Goal: Task Accomplishment & Management: Manage account settings

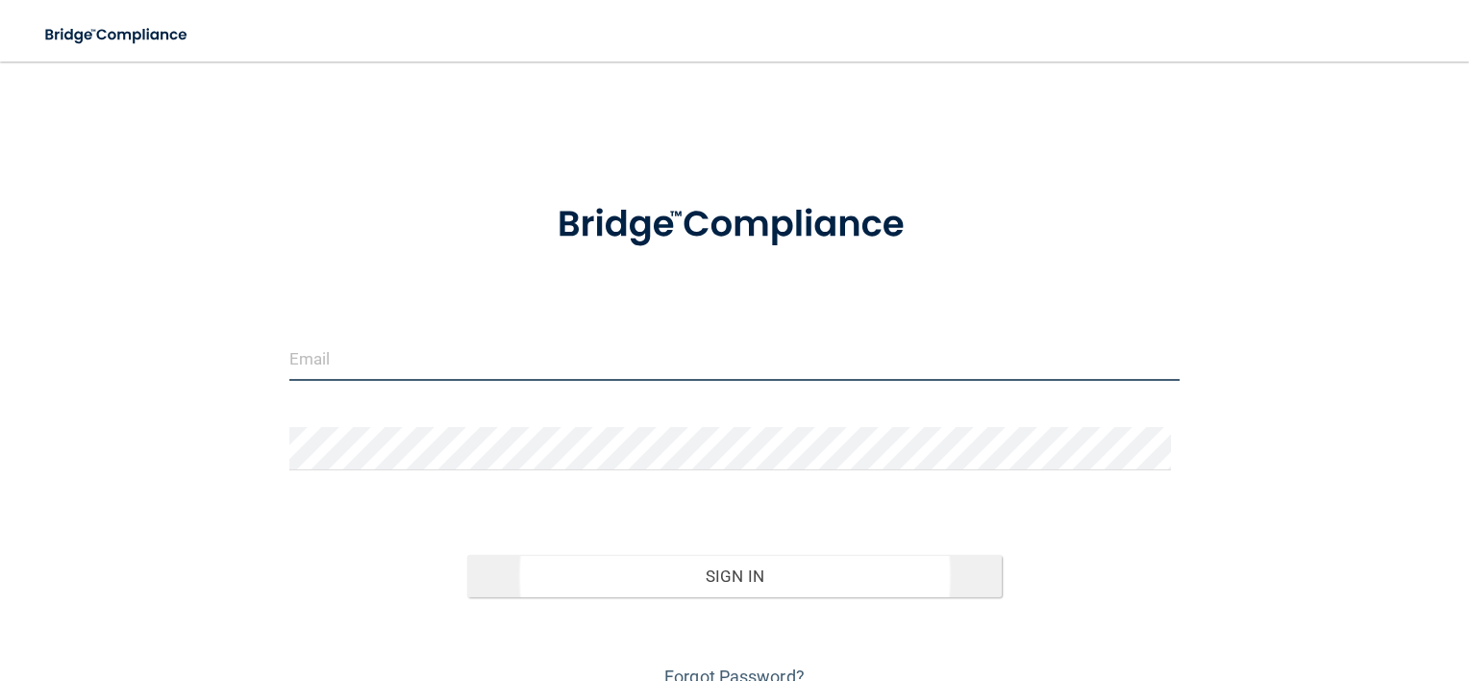
type input "[EMAIL_ADDRESS][DOMAIN_NAME]"
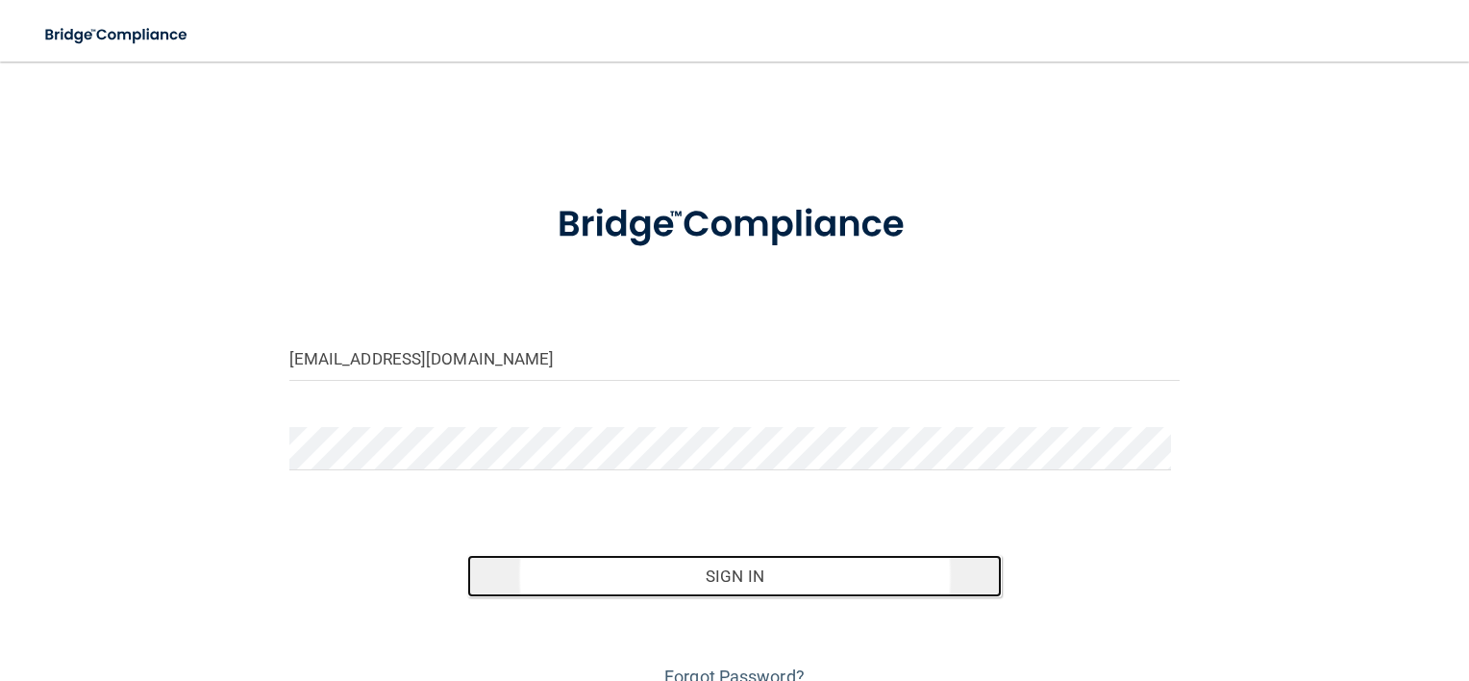
click at [789, 562] on button "Sign In" at bounding box center [734, 576] width 535 height 42
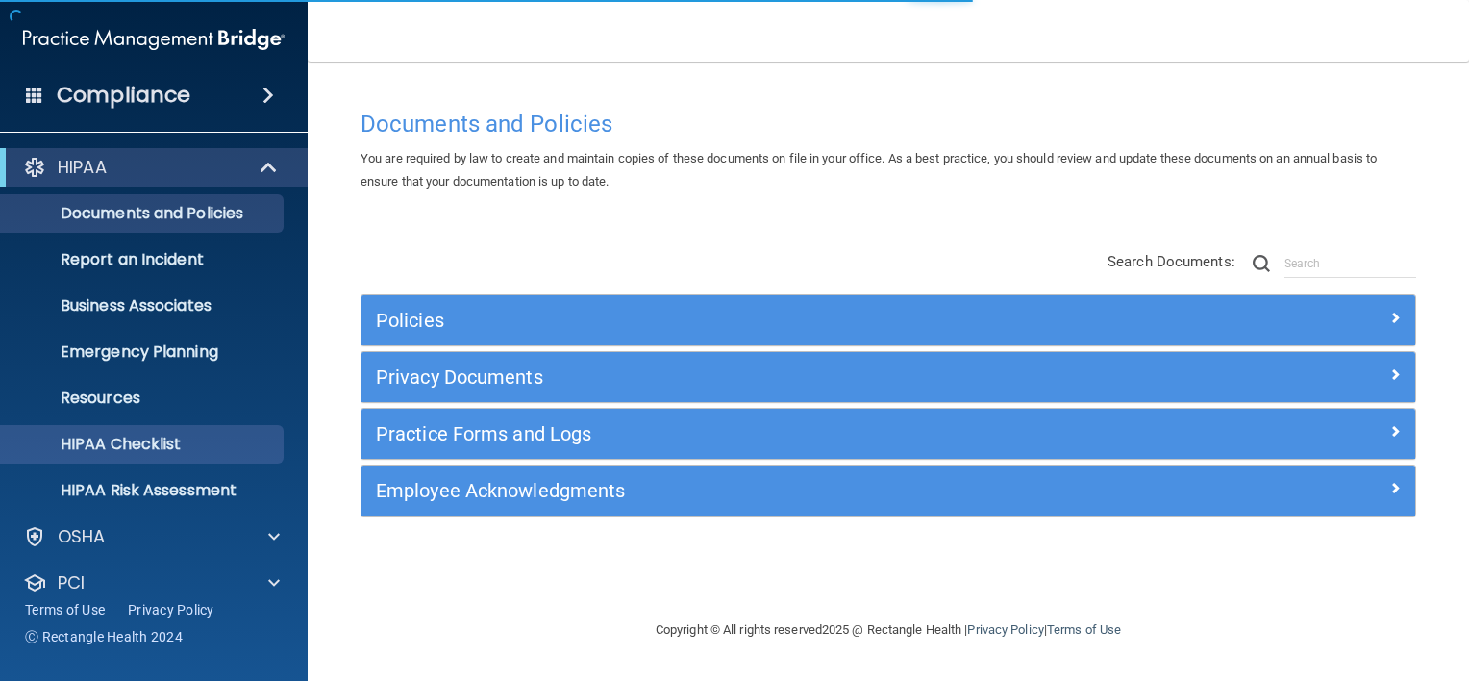
scroll to position [116, 0]
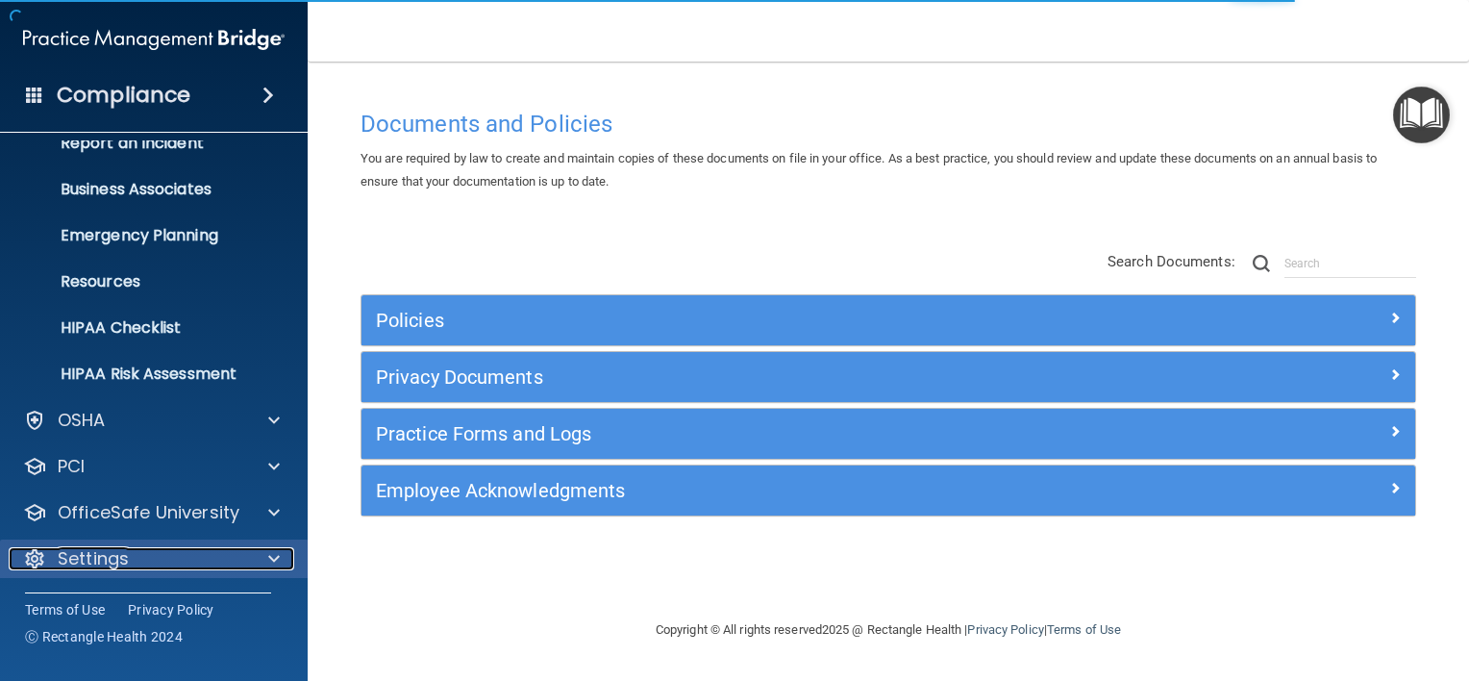
click at [281, 567] on div at bounding box center [271, 558] width 48 height 23
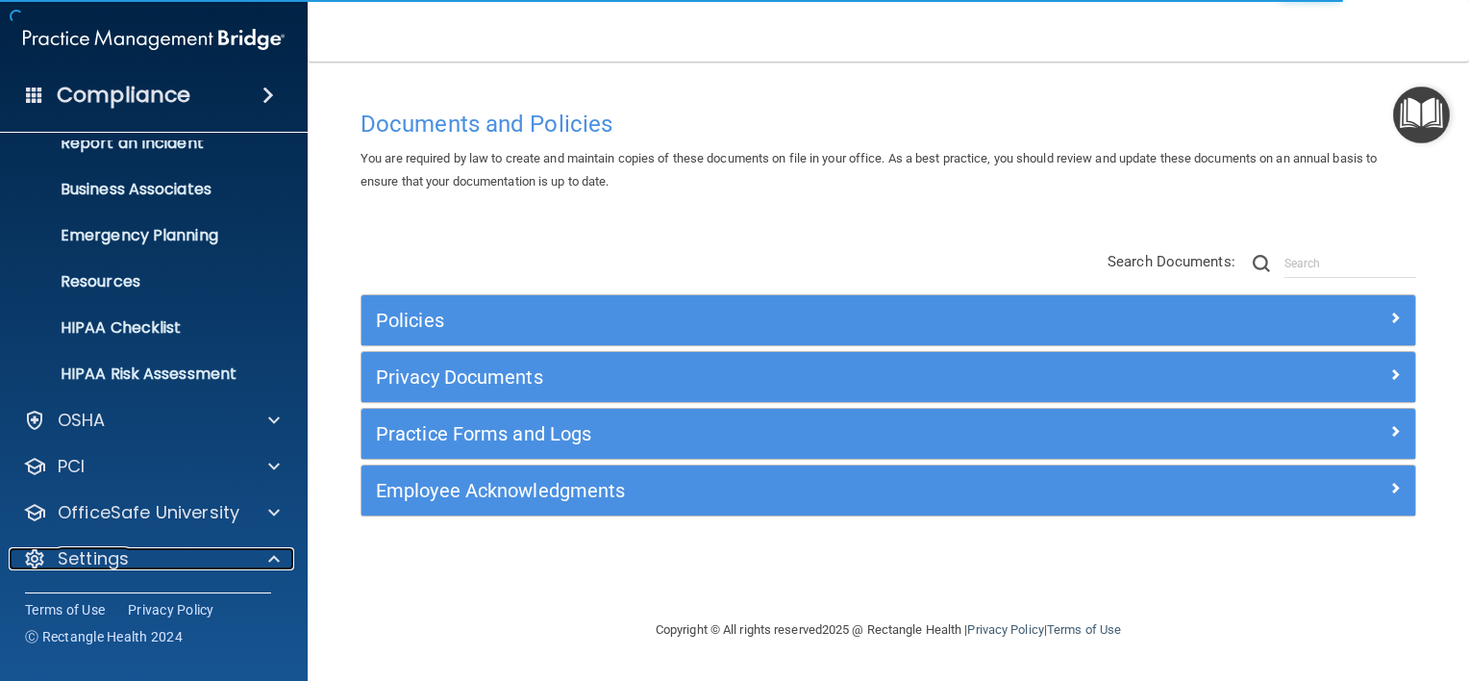
scroll to position [301, 0]
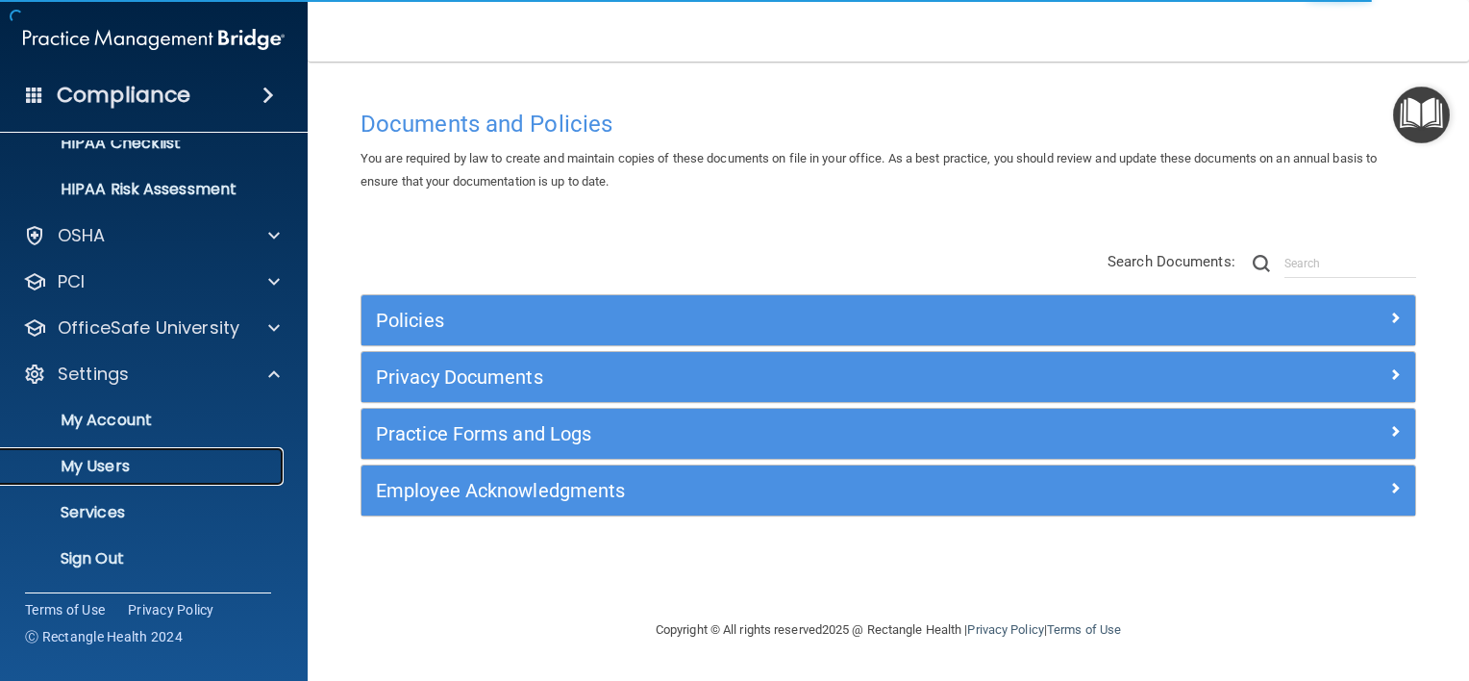
click at [135, 462] on p "My Users" at bounding box center [144, 466] width 263 height 19
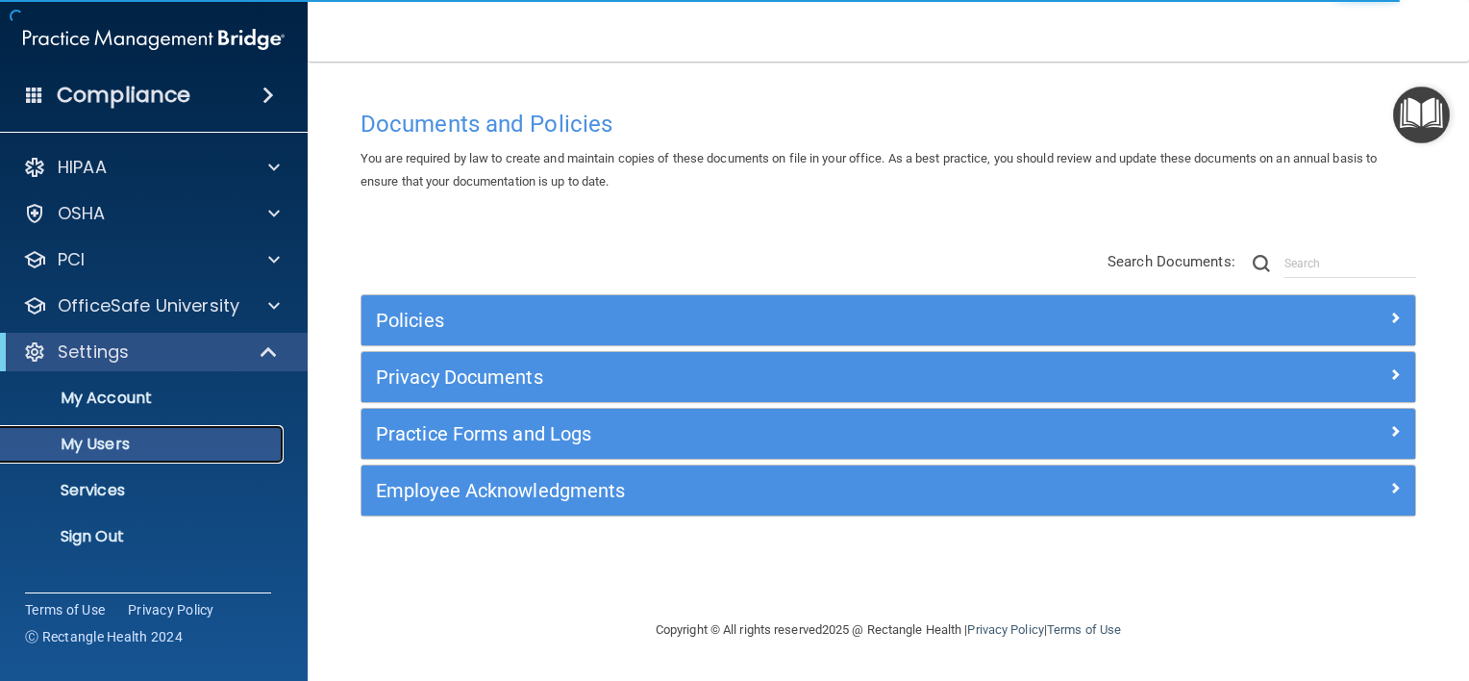
select select "20"
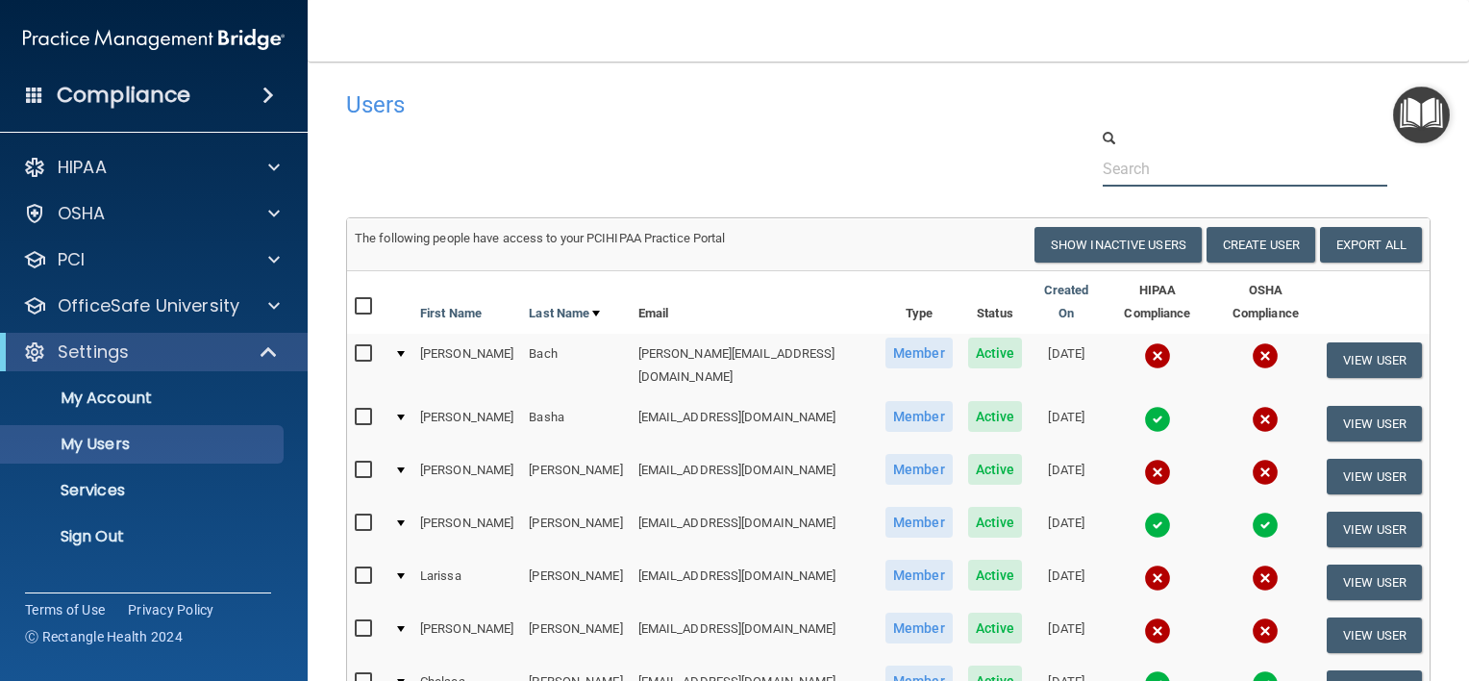
click at [1145, 167] on input "text" at bounding box center [1245, 169] width 285 height 36
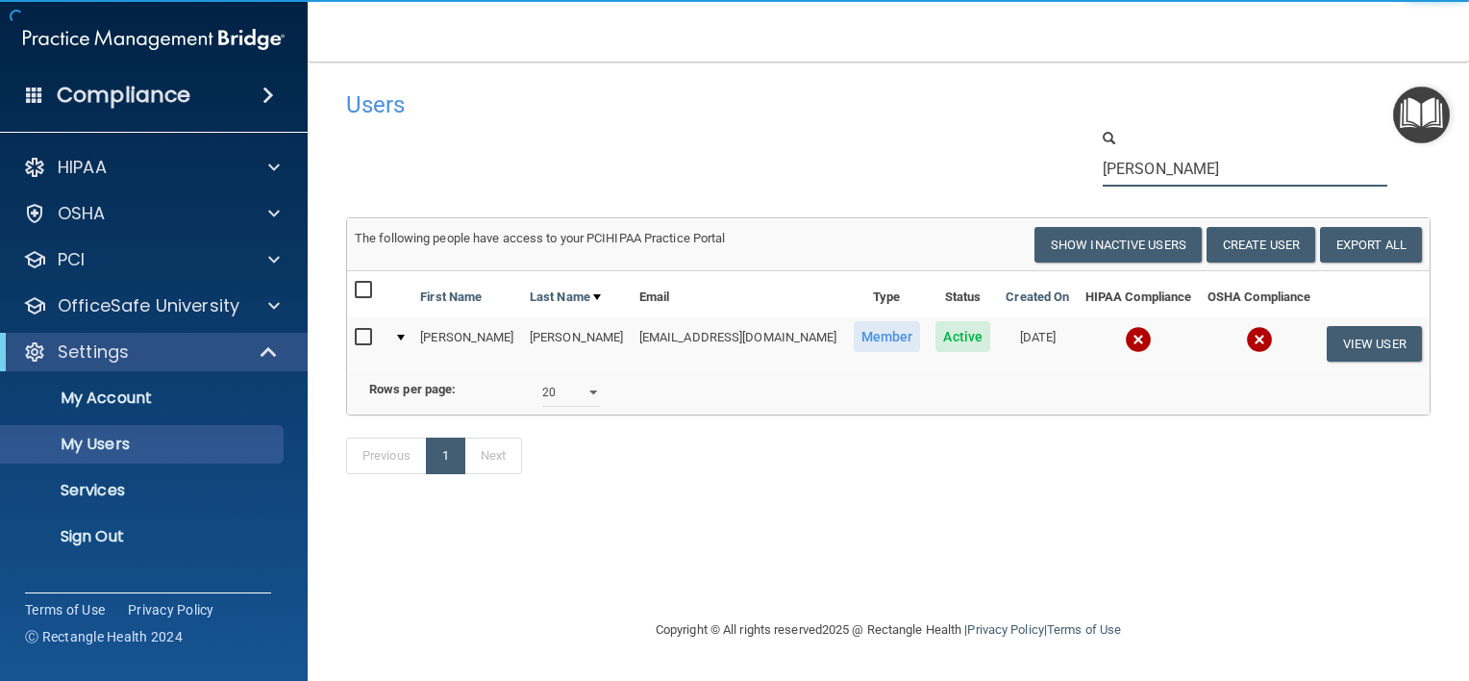
type input "[PERSON_NAME]"
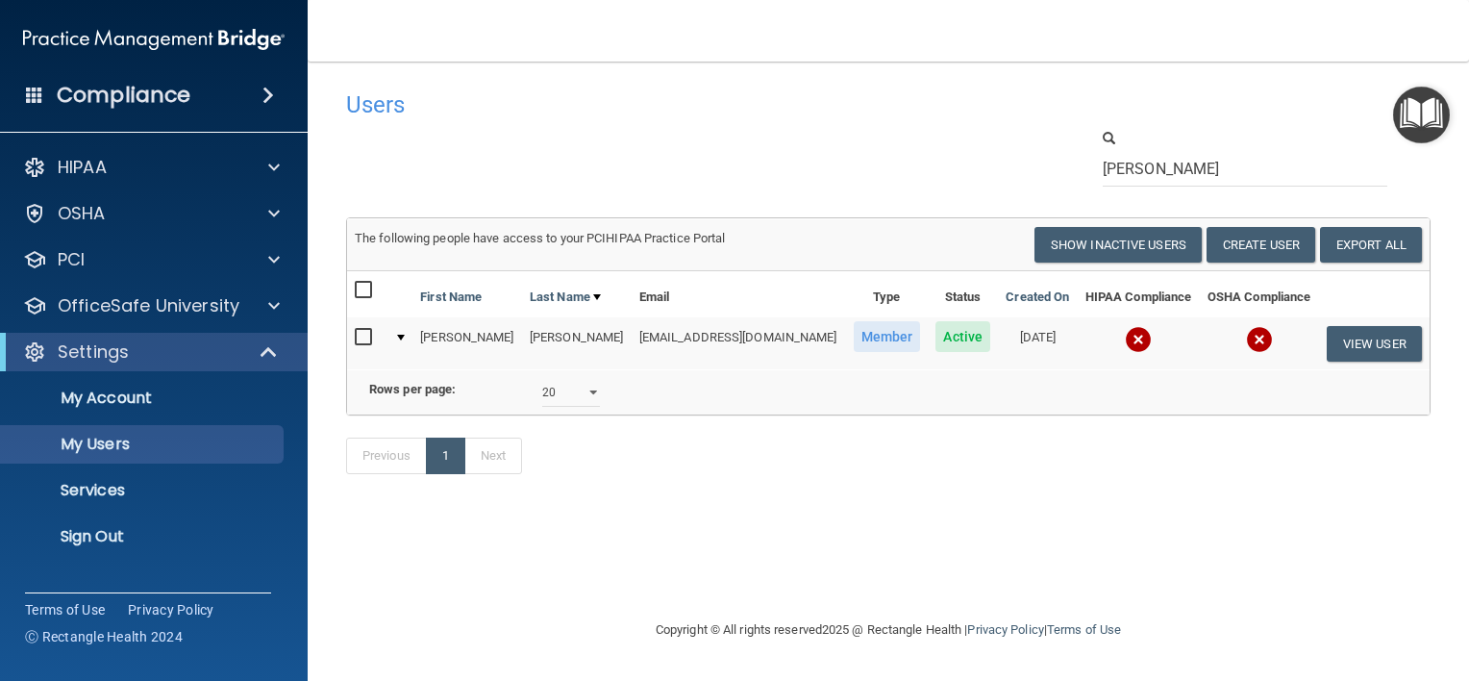
click at [654, 342] on td "[EMAIL_ADDRESS][DOMAIN_NAME]" at bounding box center [739, 343] width 214 height 52
click at [361, 336] on input "checkbox" at bounding box center [366, 337] width 22 height 15
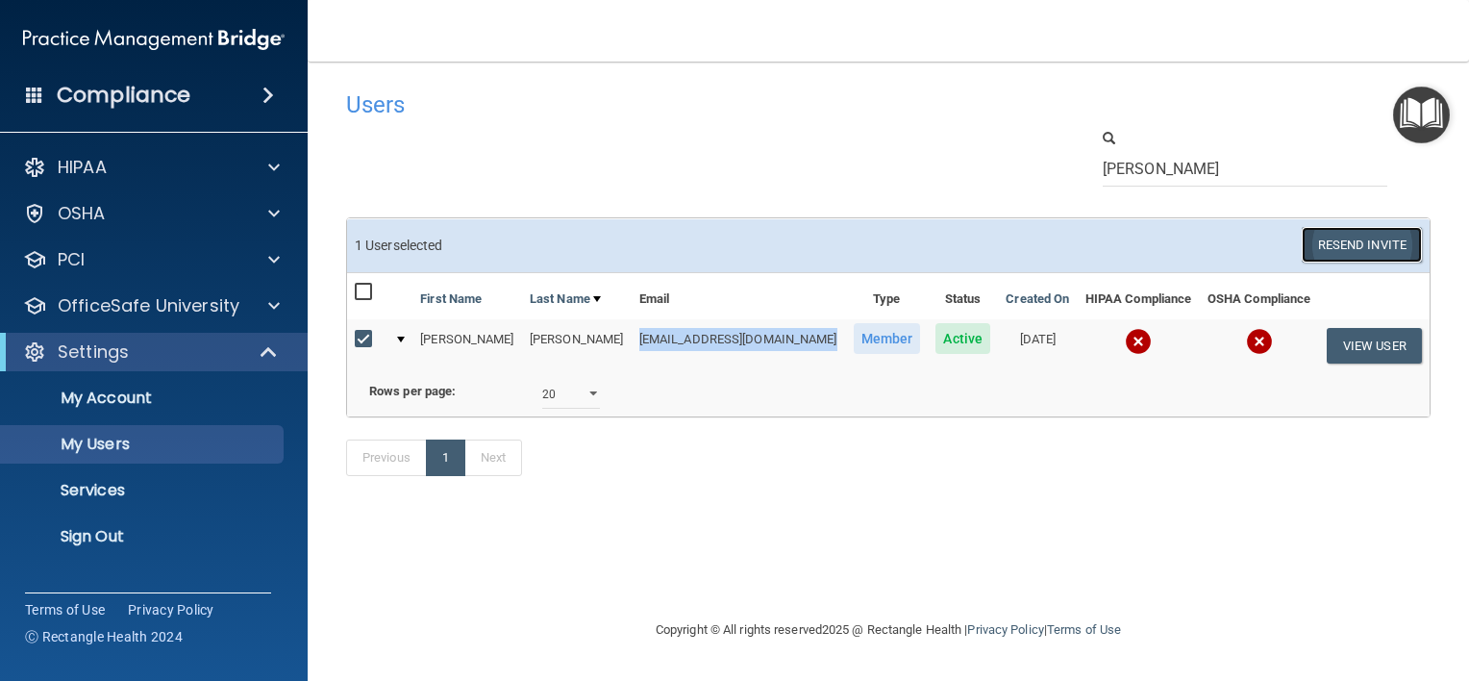
click at [1358, 261] on button "Resend Invite" at bounding box center [1362, 245] width 120 height 36
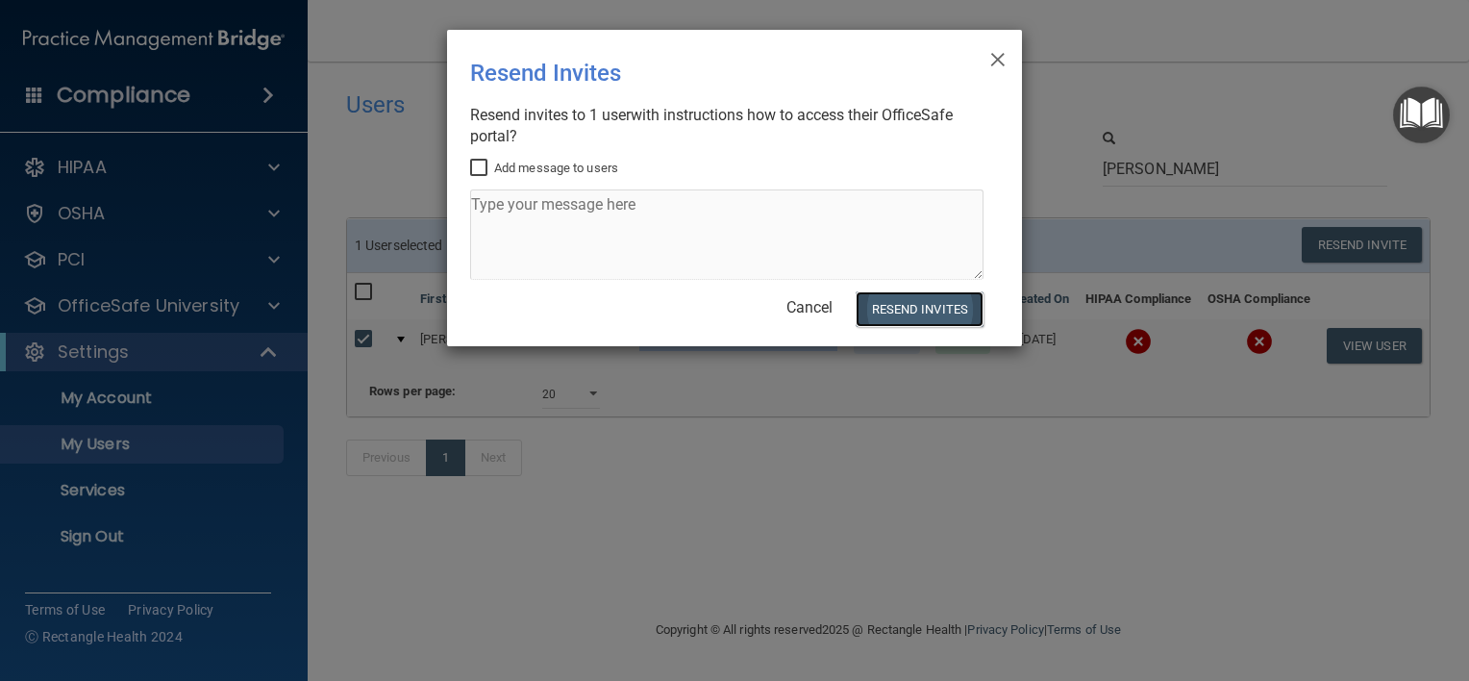
click at [939, 304] on button "Resend Invites" at bounding box center [920, 309] width 128 height 36
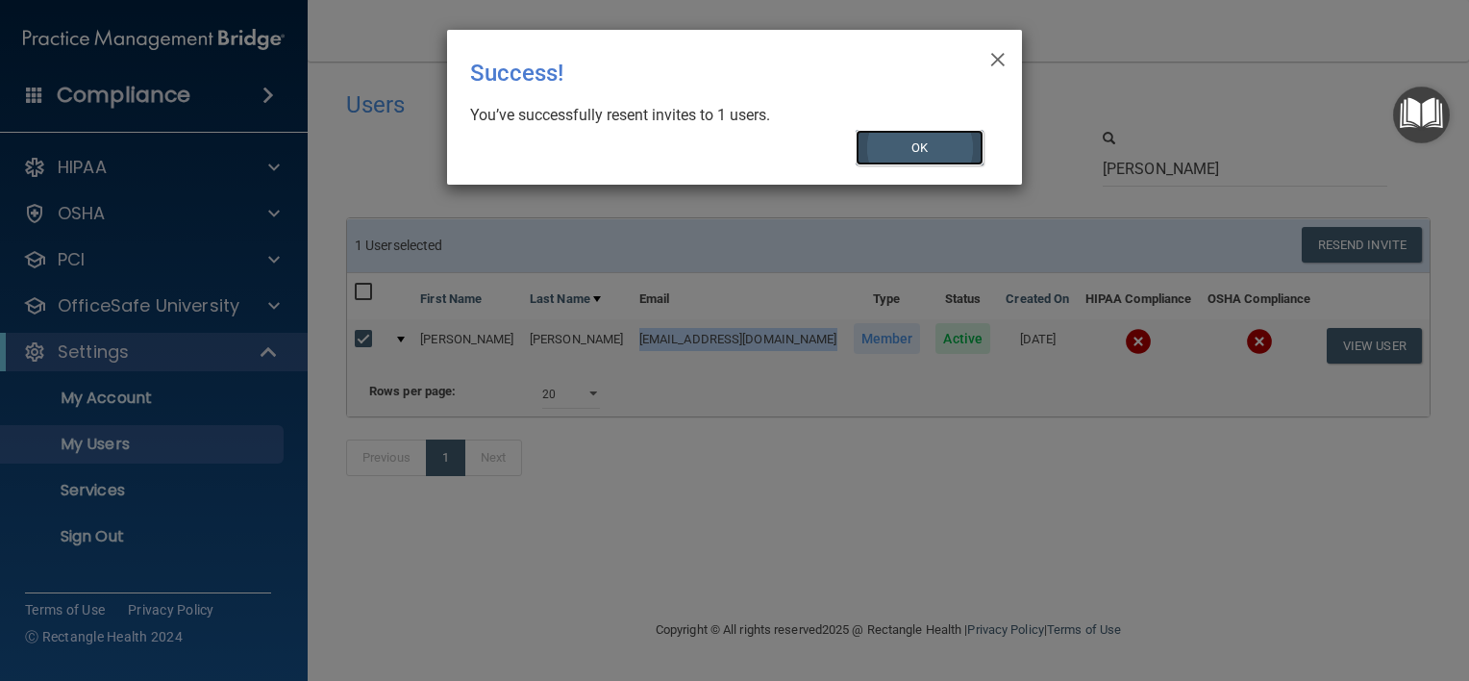
click at [946, 142] on button "OK" at bounding box center [920, 148] width 129 height 36
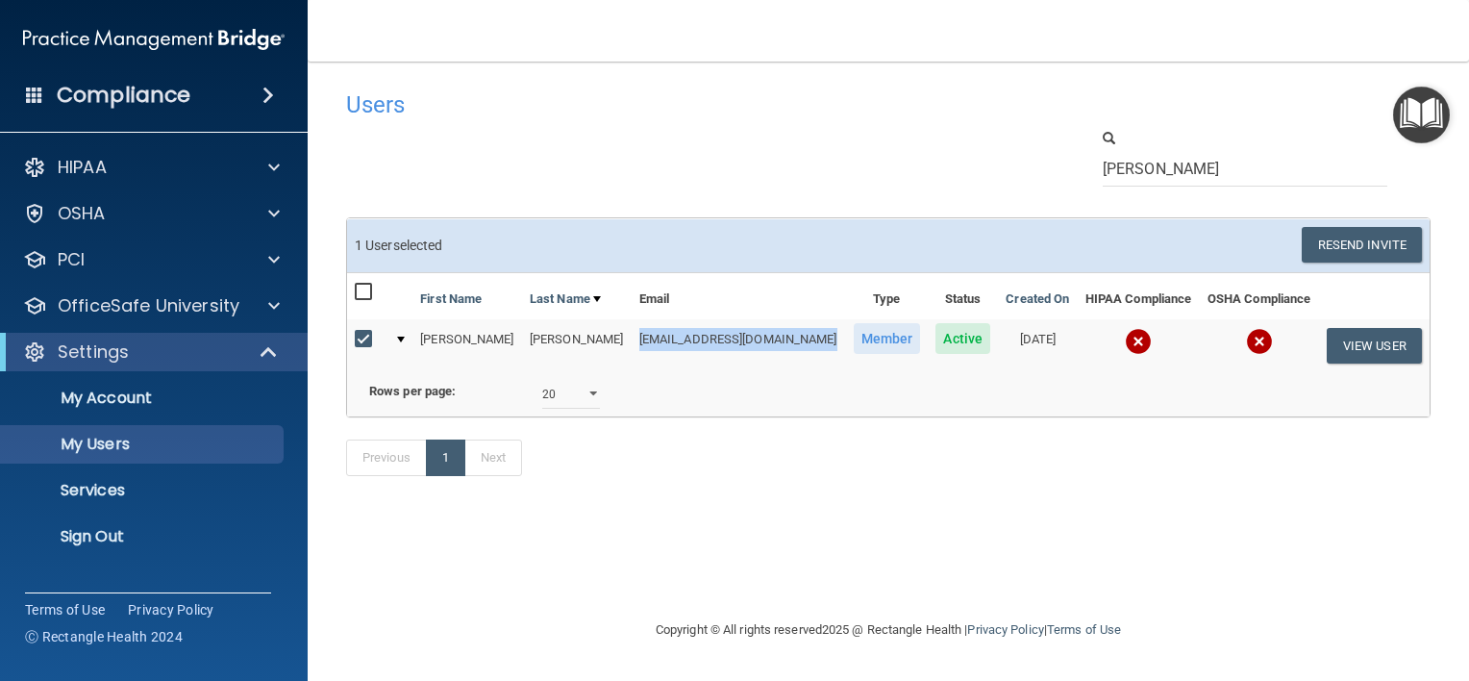
click at [365, 337] on input "checkbox" at bounding box center [366, 339] width 22 height 15
checkbox input "false"
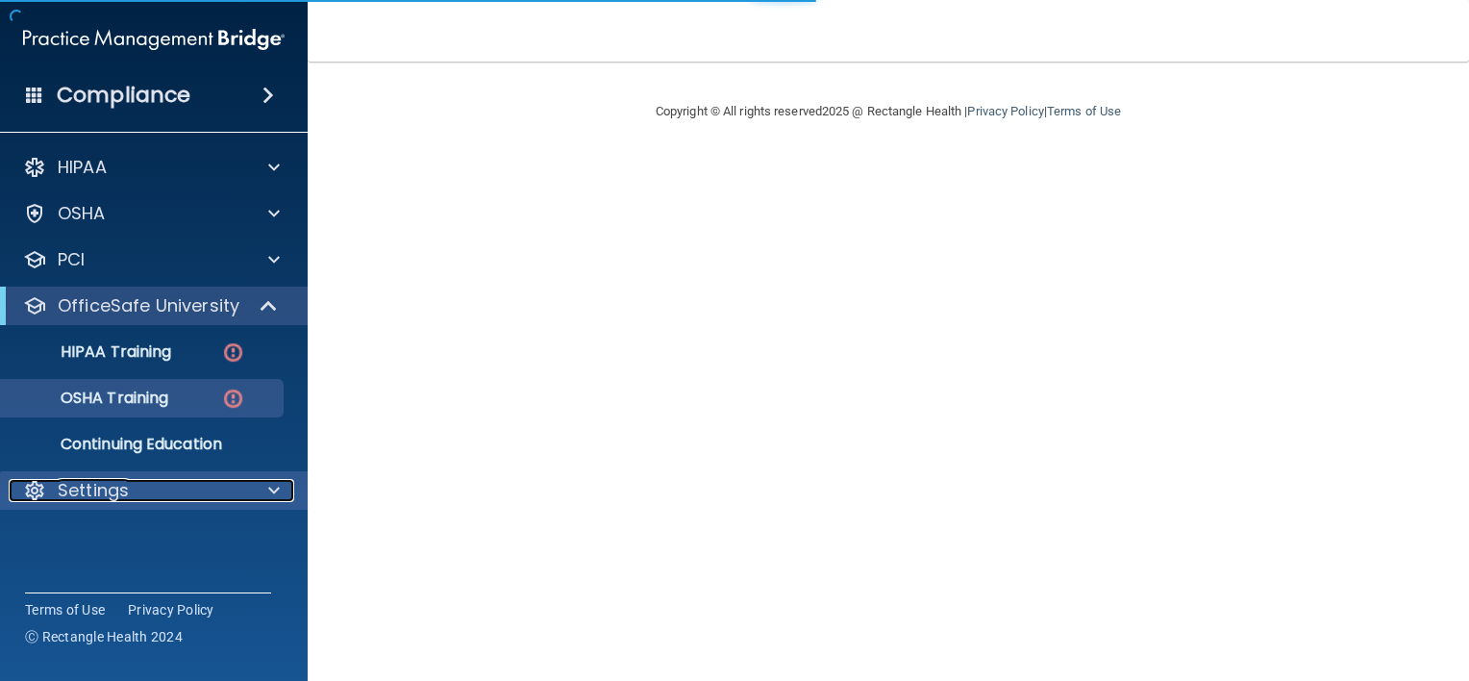
click at [254, 495] on div at bounding box center [271, 490] width 48 height 23
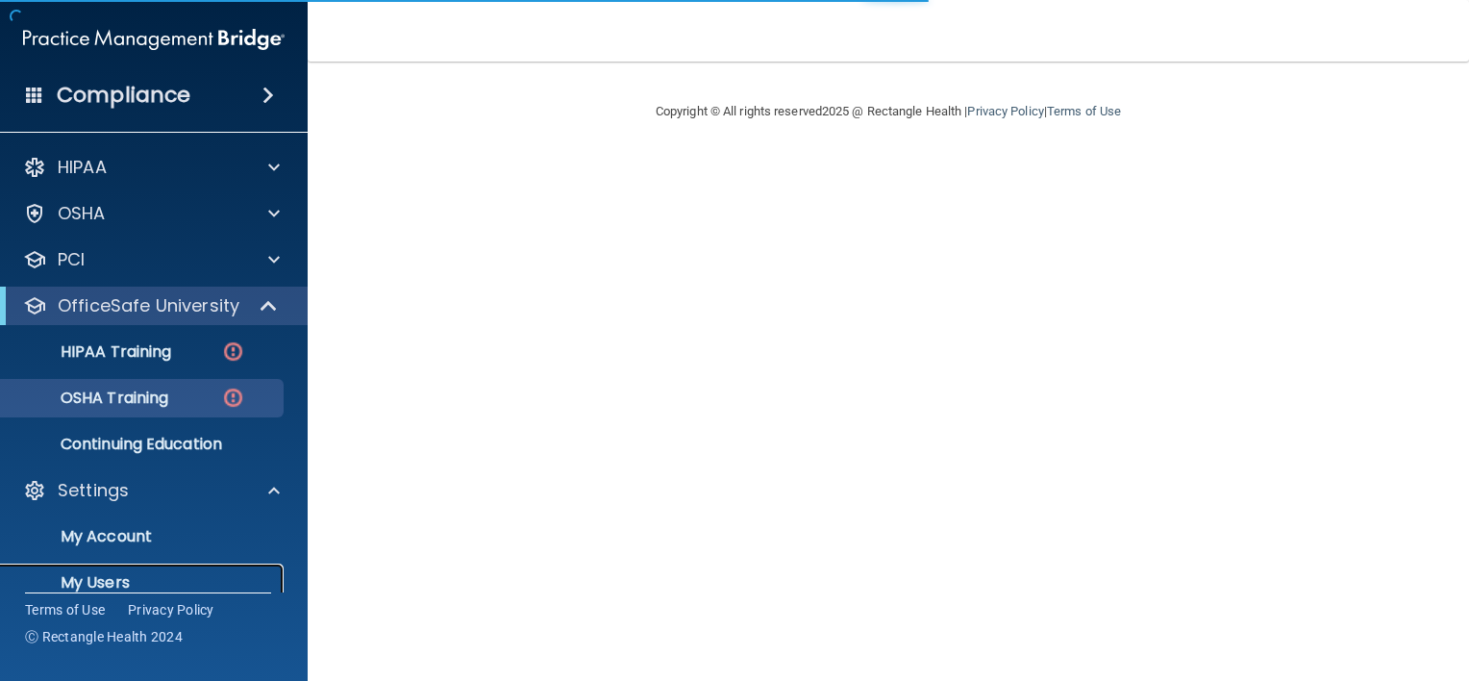
click at [110, 573] on p "My Users" at bounding box center [144, 582] width 263 height 19
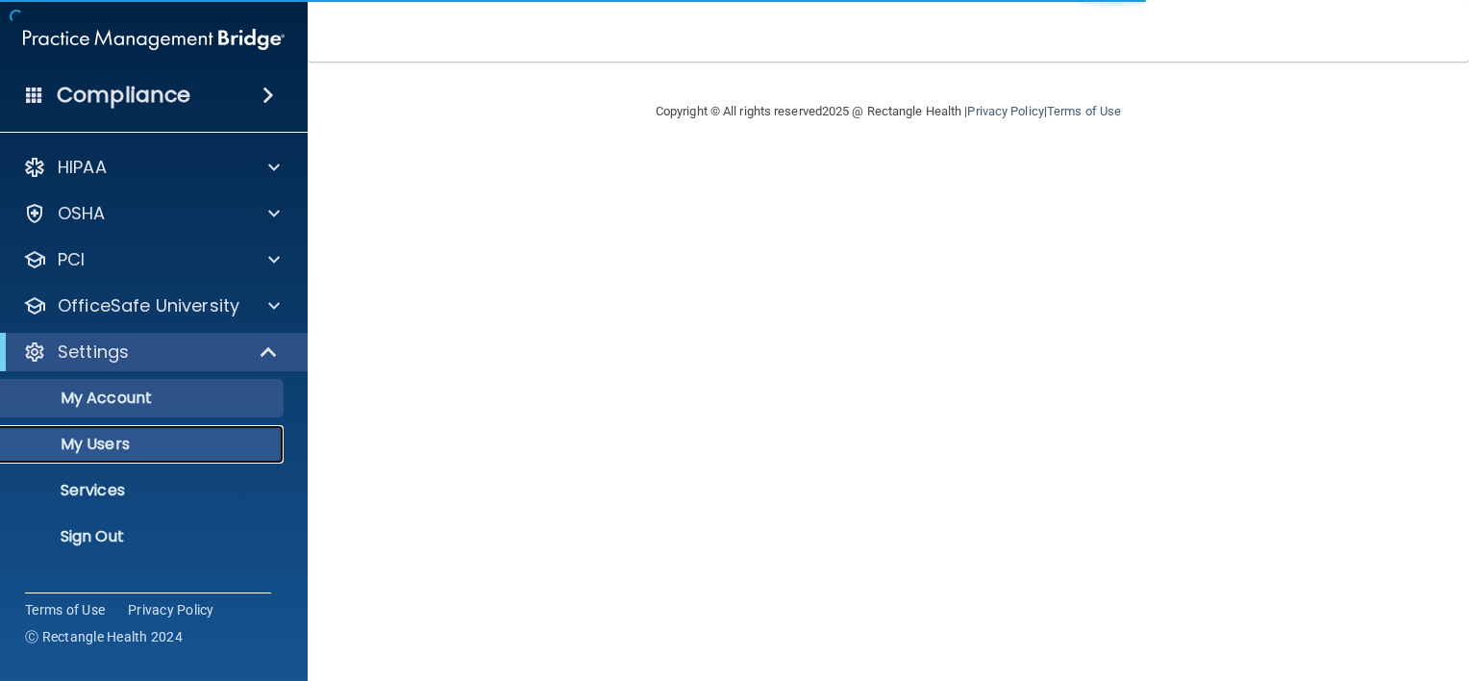
select select "20"
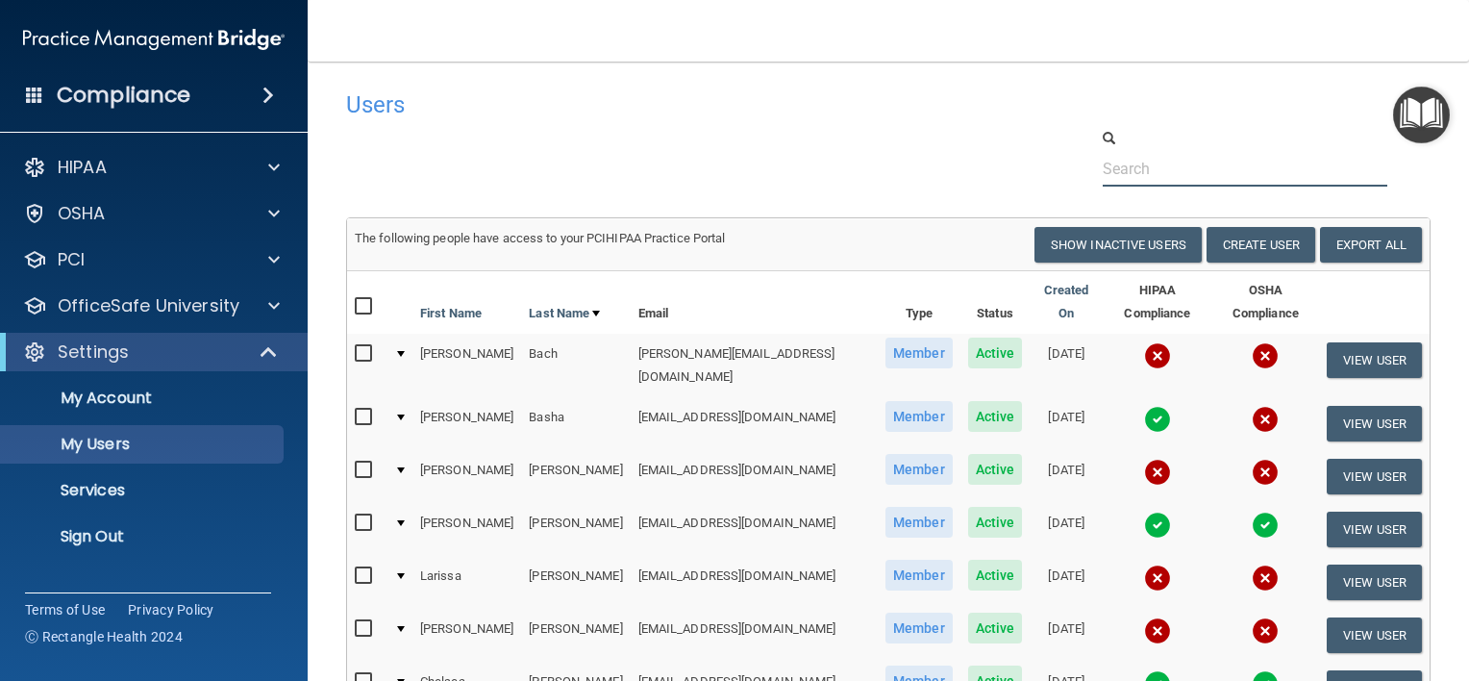
click at [1165, 175] on input "text" at bounding box center [1245, 169] width 285 height 36
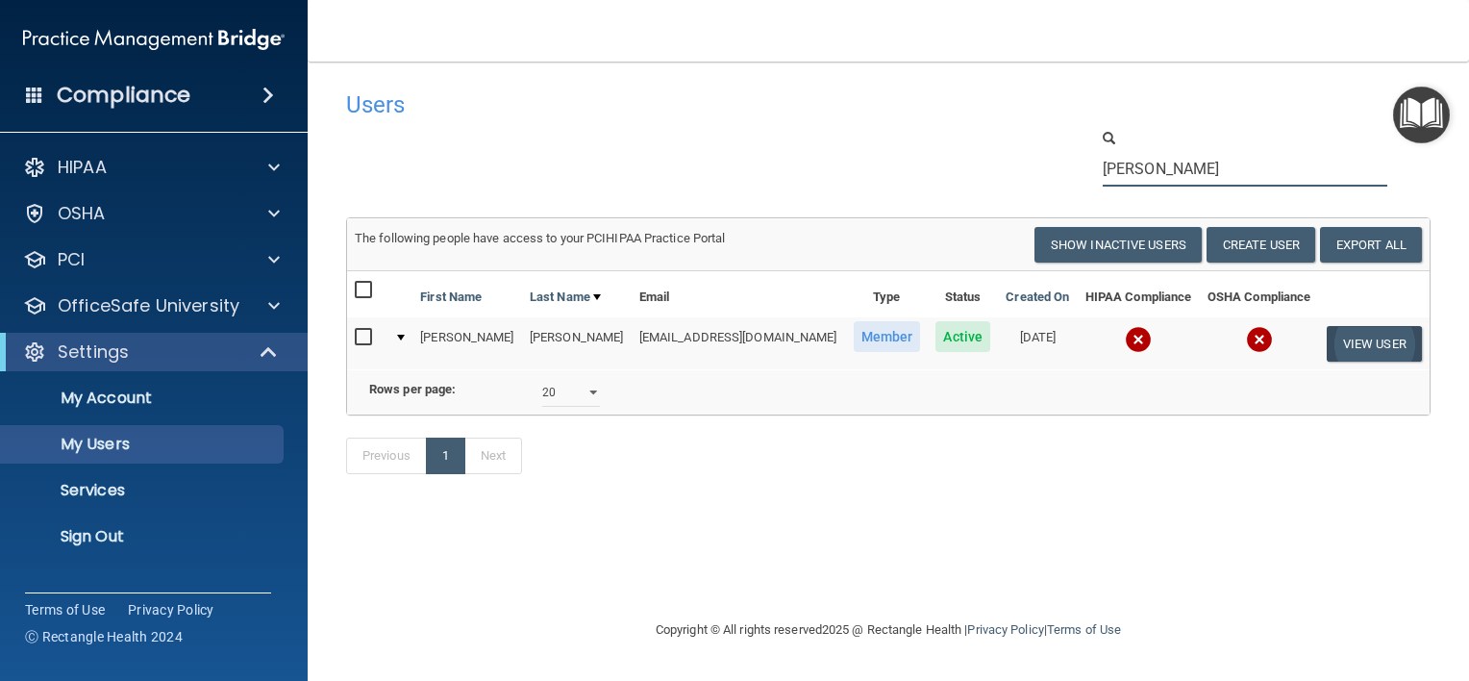
type input "[PERSON_NAME]"
click at [1381, 349] on button "View User" at bounding box center [1374, 344] width 95 height 36
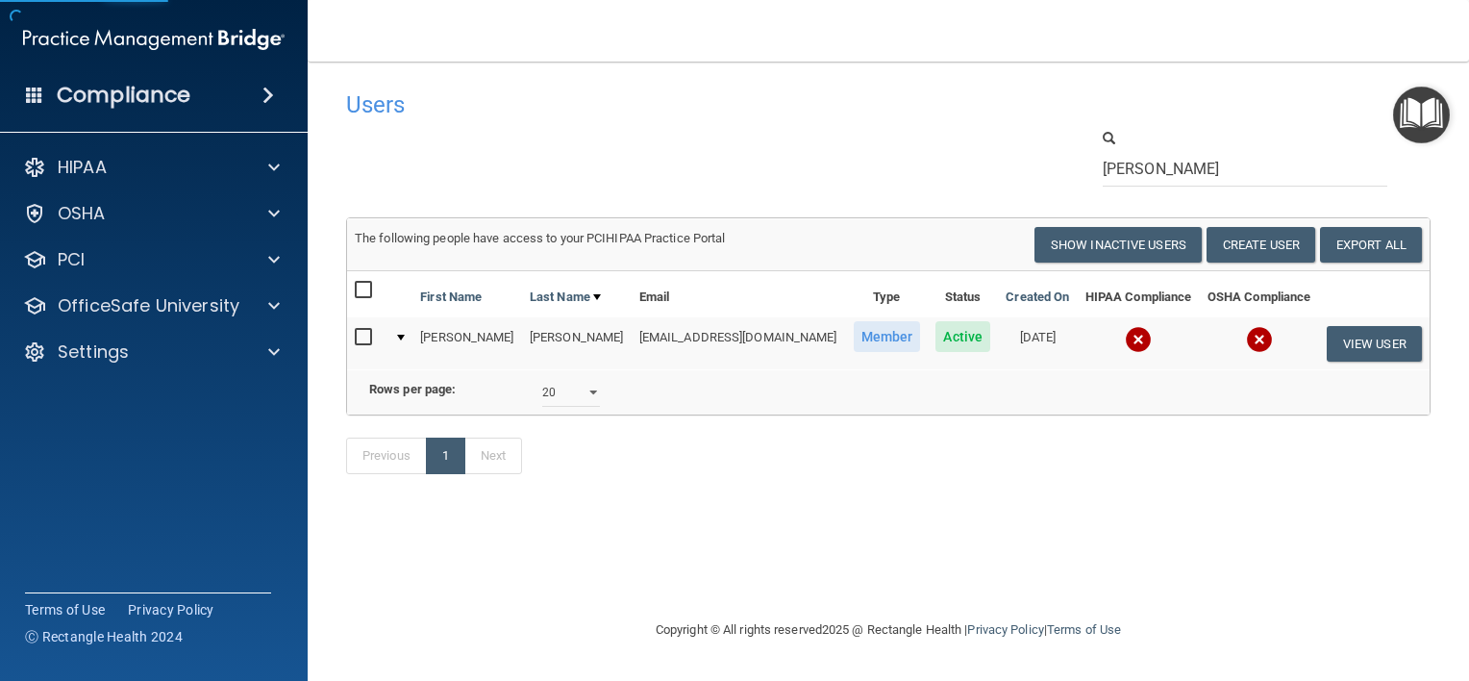
select select "practice_member"
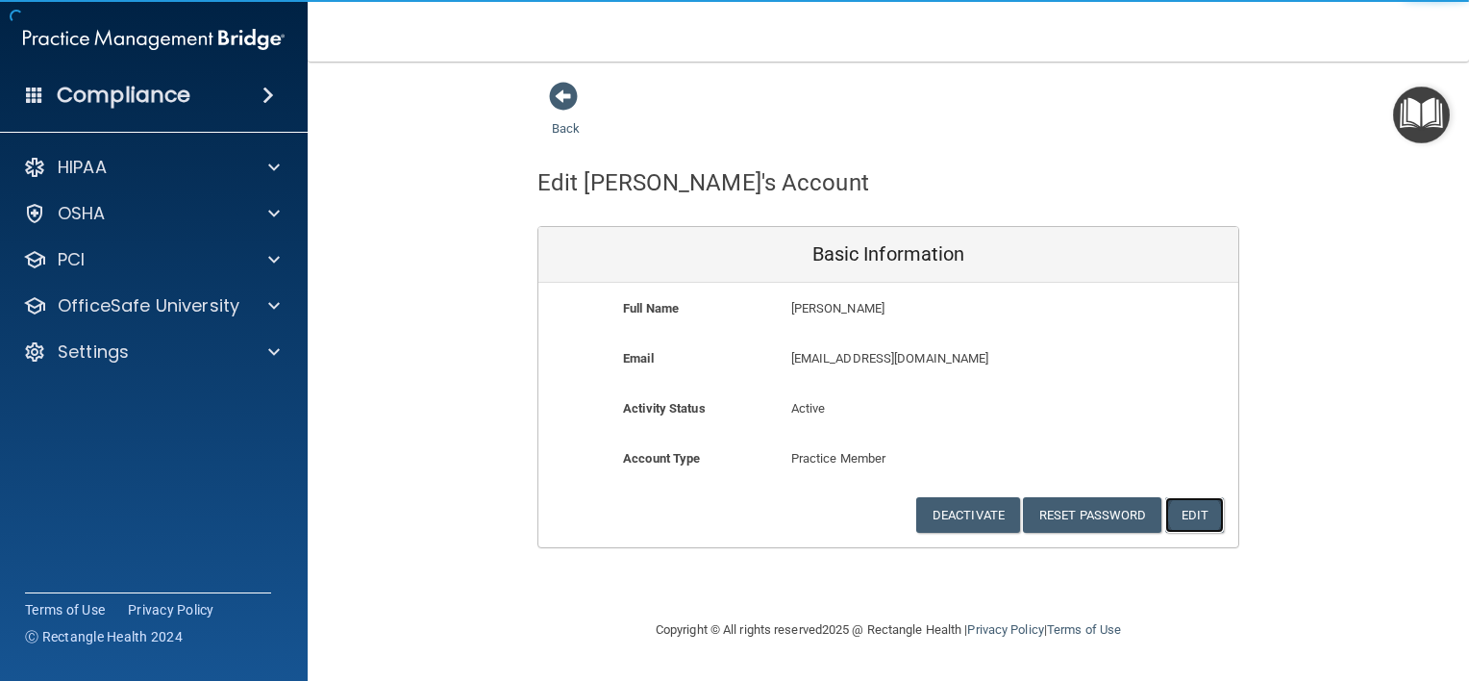
click at [1195, 521] on button "Edit" at bounding box center [1194, 515] width 59 height 36
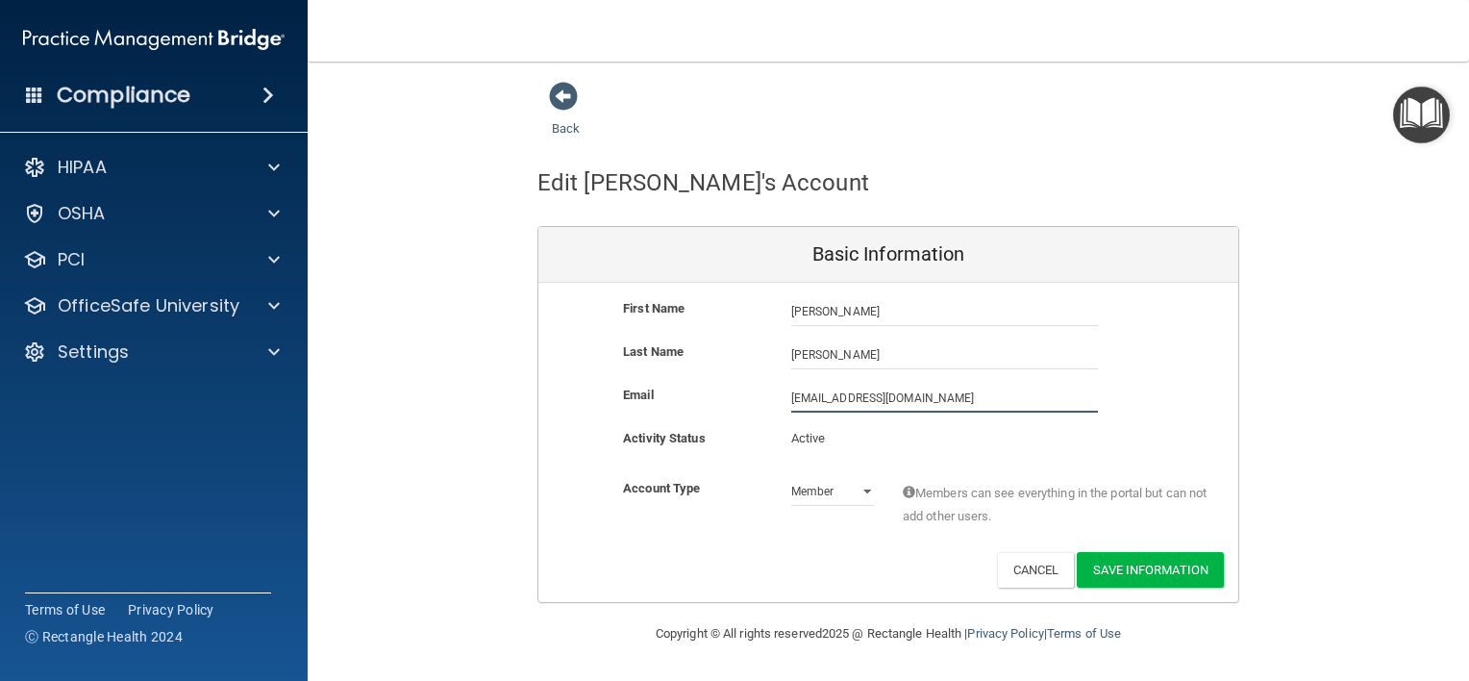
click at [1002, 395] on input "[EMAIL_ADDRESS][DOMAIN_NAME]" at bounding box center [944, 398] width 307 height 29
drag, startPoint x: 1002, startPoint y: 395, endPoint x: 659, endPoint y: 416, distance: 343.9
click at [659, 416] on div "Email bcortez@mosaicdentalcollective.com bcortez@mosaicdentalcollective.com" at bounding box center [889, 405] width 700 height 43
type input "brenlystar72@gmail.com"
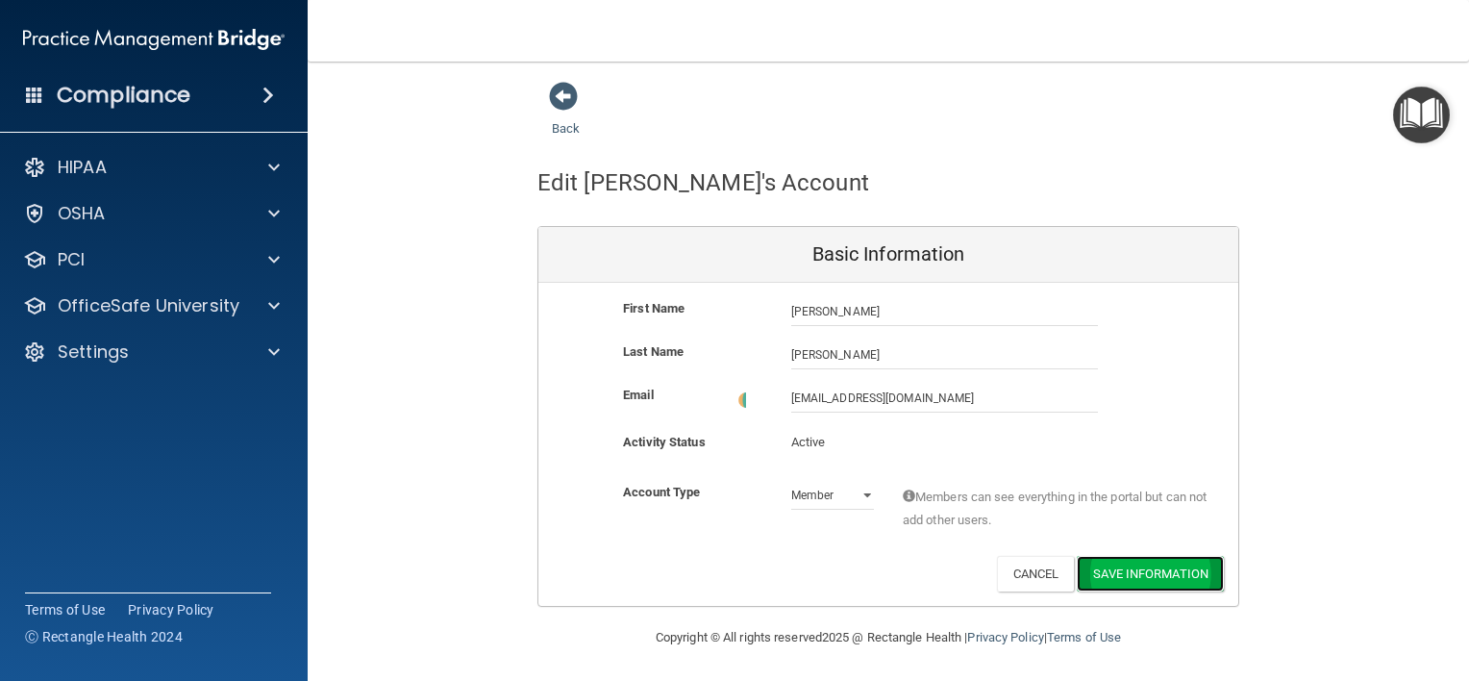
click at [1189, 569] on button "Save Information" at bounding box center [1150, 574] width 147 height 36
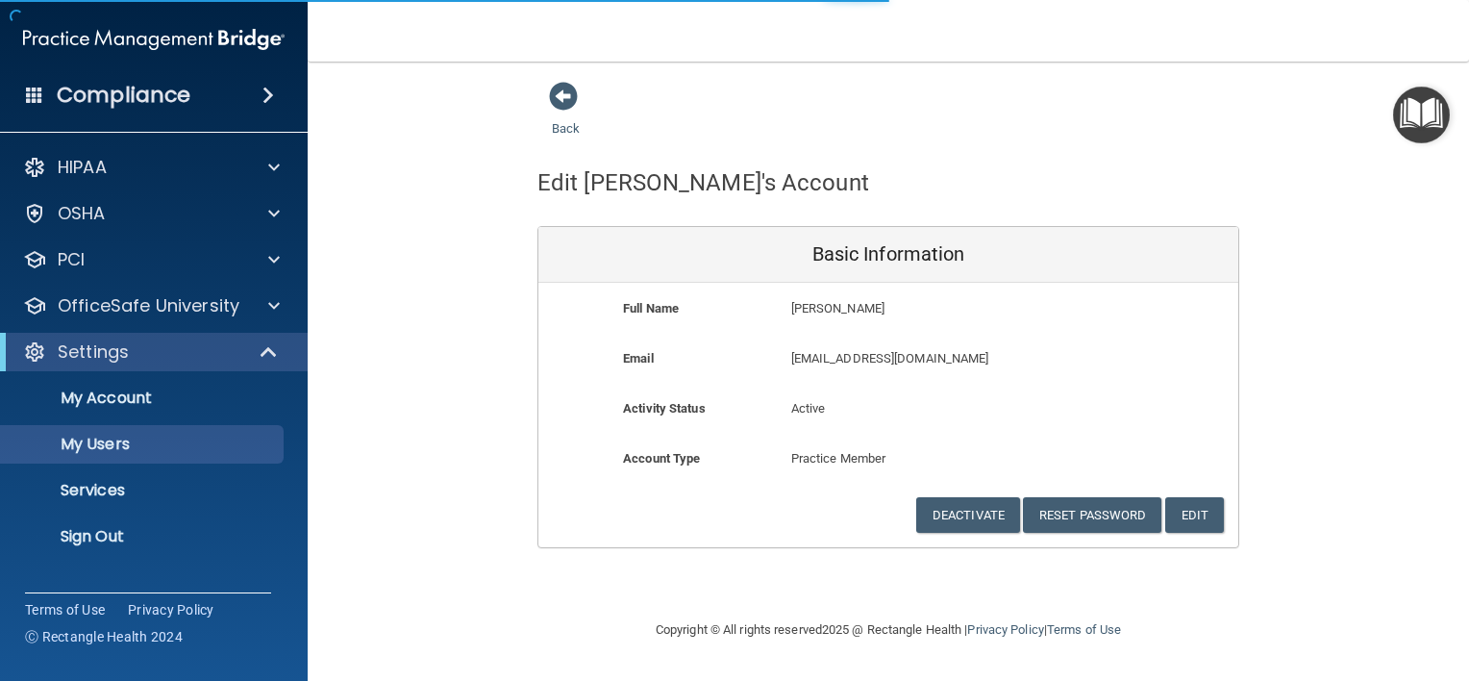
select select "20"
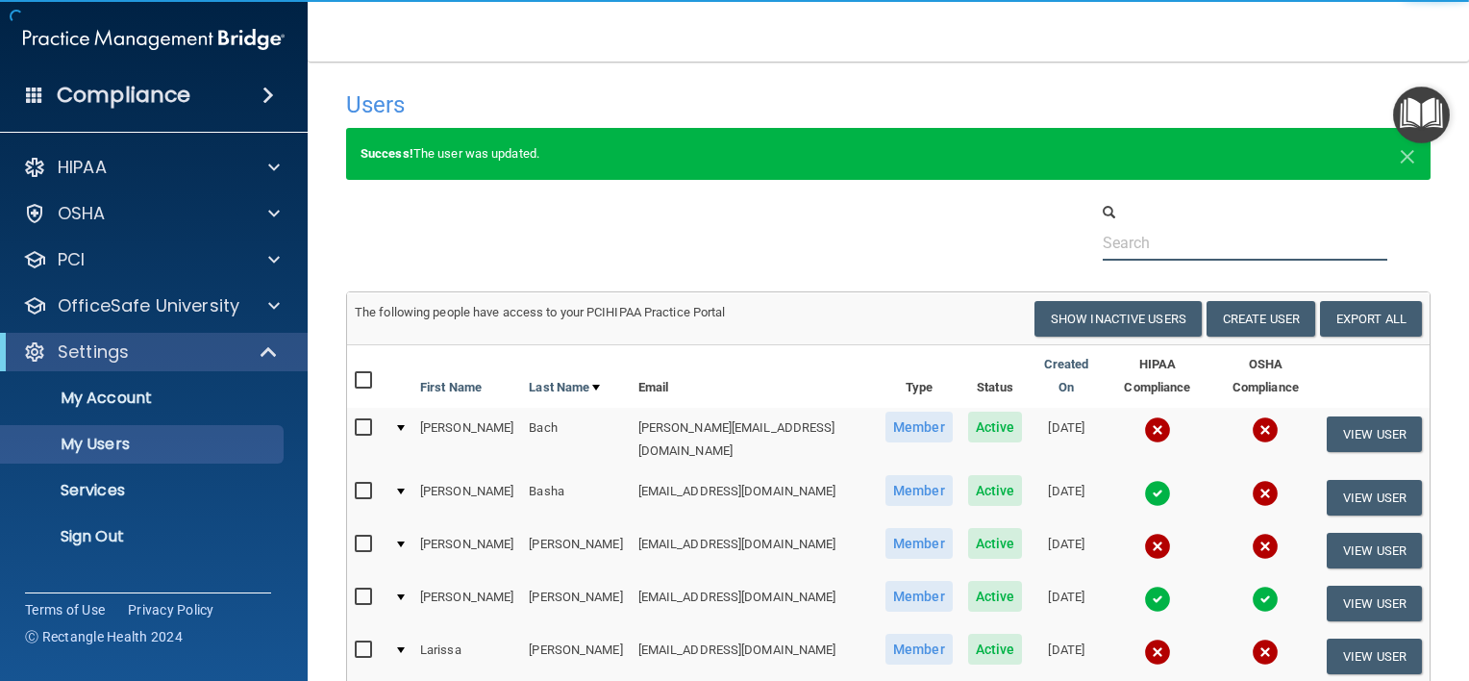
click at [1191, 256] on input "text" at bounding box center [1245, 243] width 285 height 36
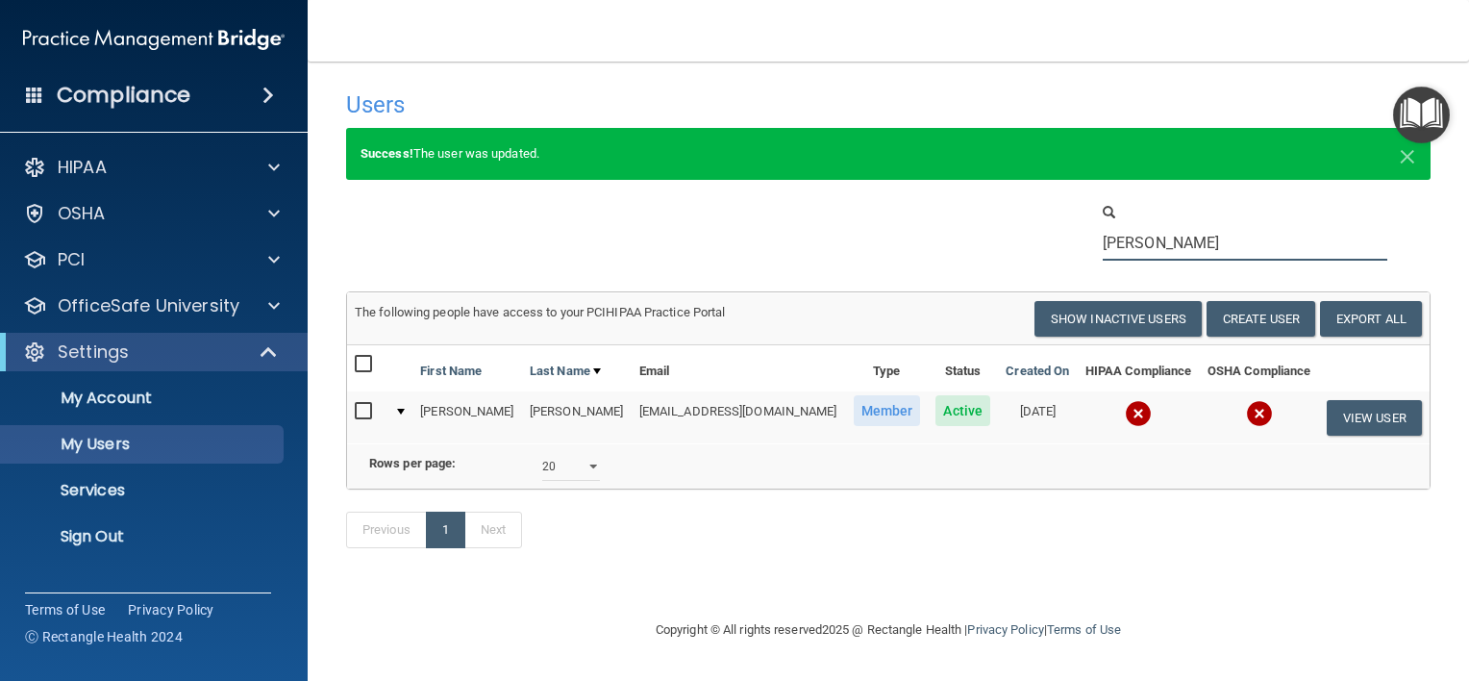
type input "[PERSON_NAME]"
click at [363, 414] on input "checkbox" at bounding box center [366, 411] width 22 height 15
checkbox input "true"
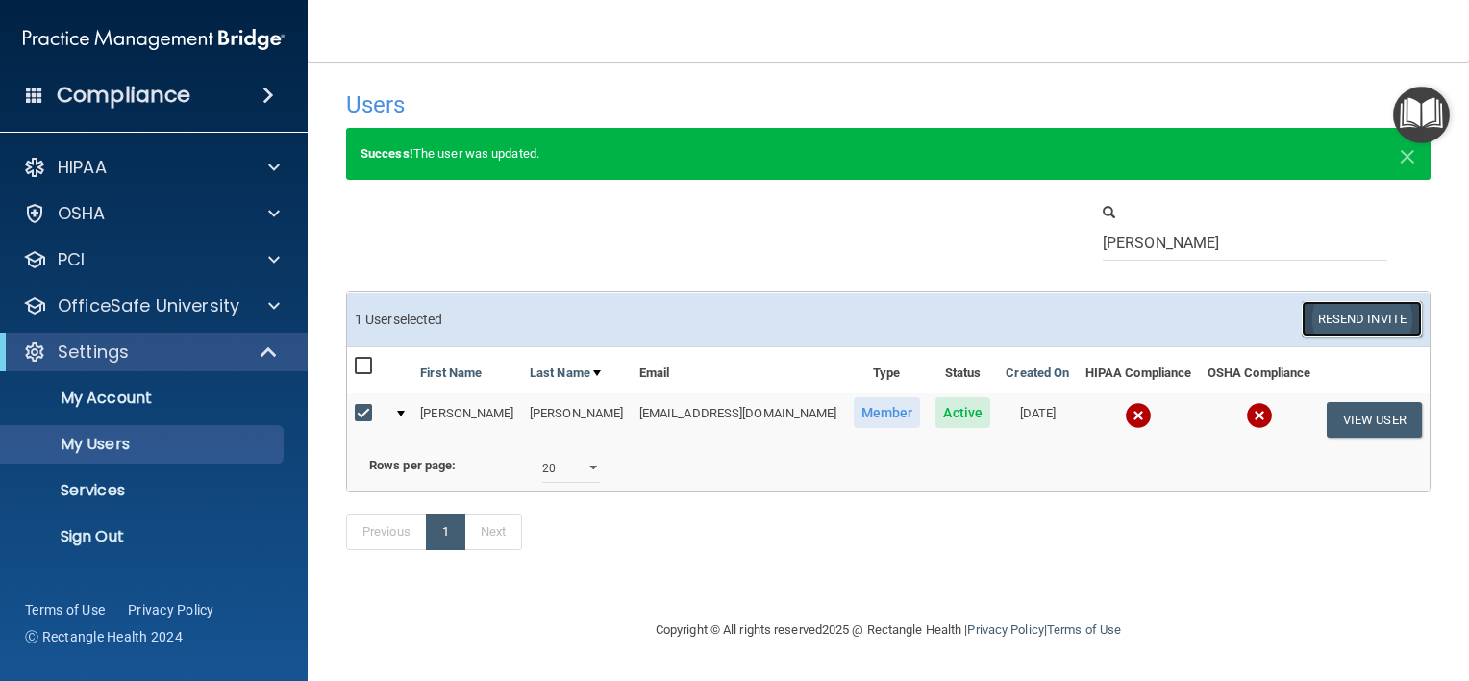
click at [1390, 310] on button "Resend Invite" at bounding box center [1362, 319] width 120 height 36
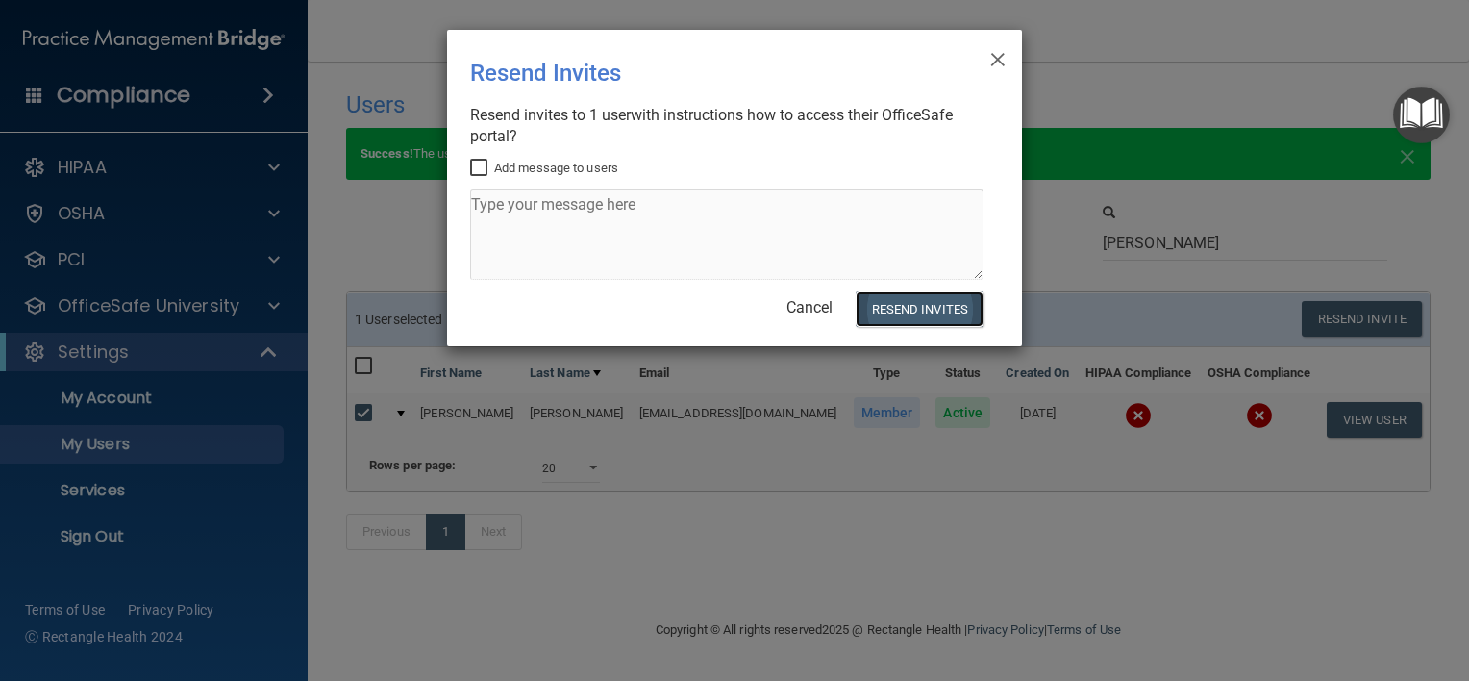
click at [935, 302] on button "Resend Invites" at bounding box center [920, 309] width 128 height 36
